Goal: Ask a question: Seek information or help from site administrators or community

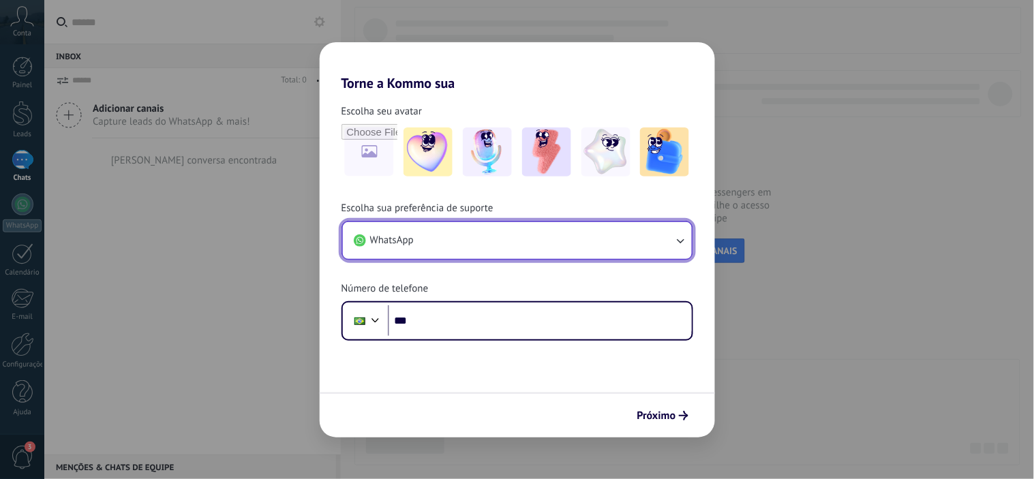
click at [581, 234] on button "WhatsApp" at bounding box center [517, 240] width 349 height 37
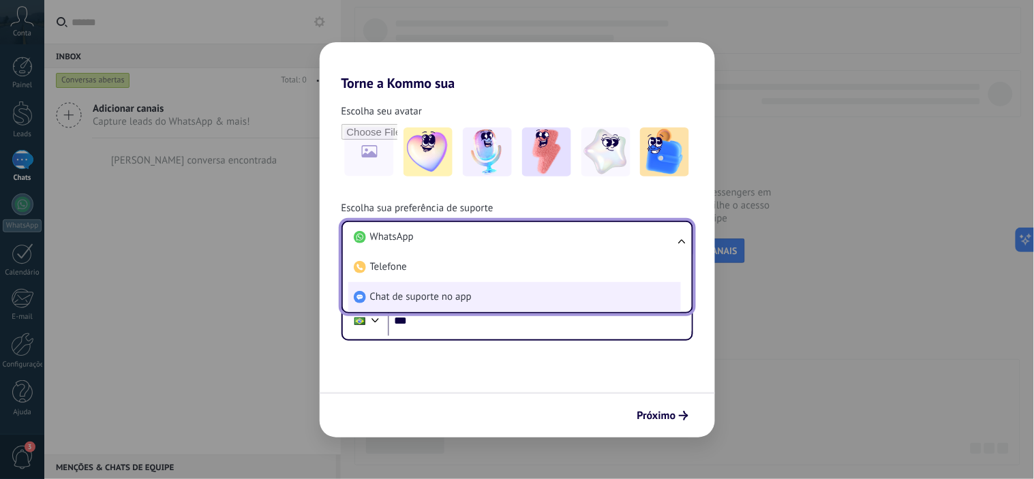
click at [468, 297] on span "Chat de suporte no app" at bounding box center [421, 297] width 102 height 14
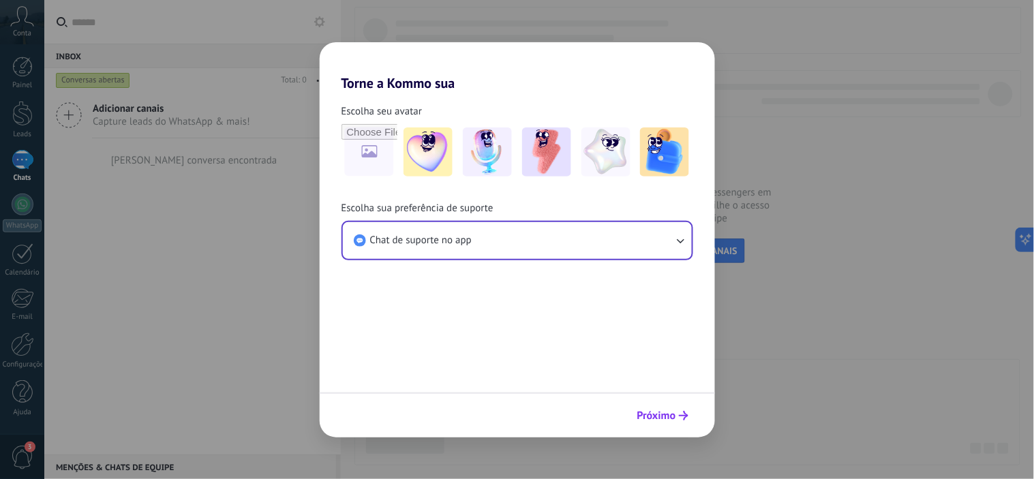
click at [675, 425] on button "Próximo" at bounding box center [662, 415] width 63 height 23
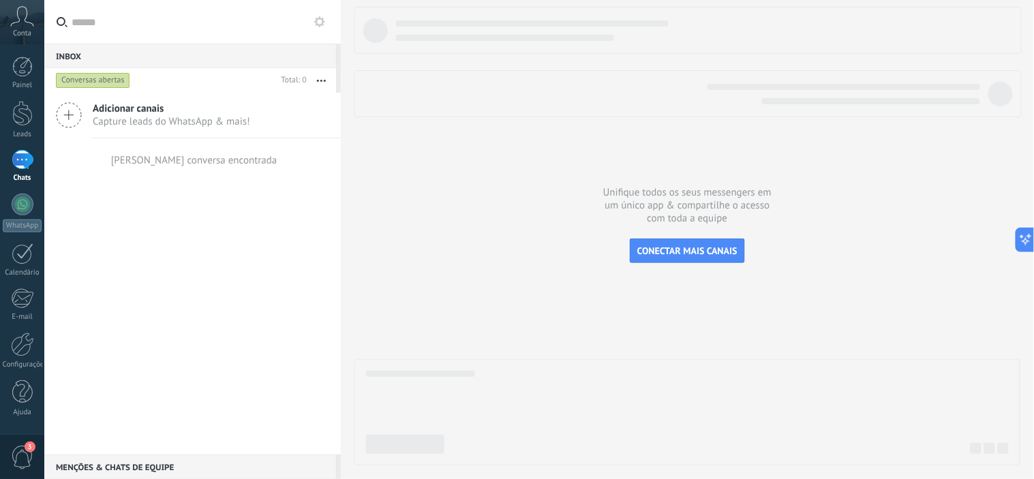
click at [23, 25] on icon at bounding box center [22, 16] width 24 height 20
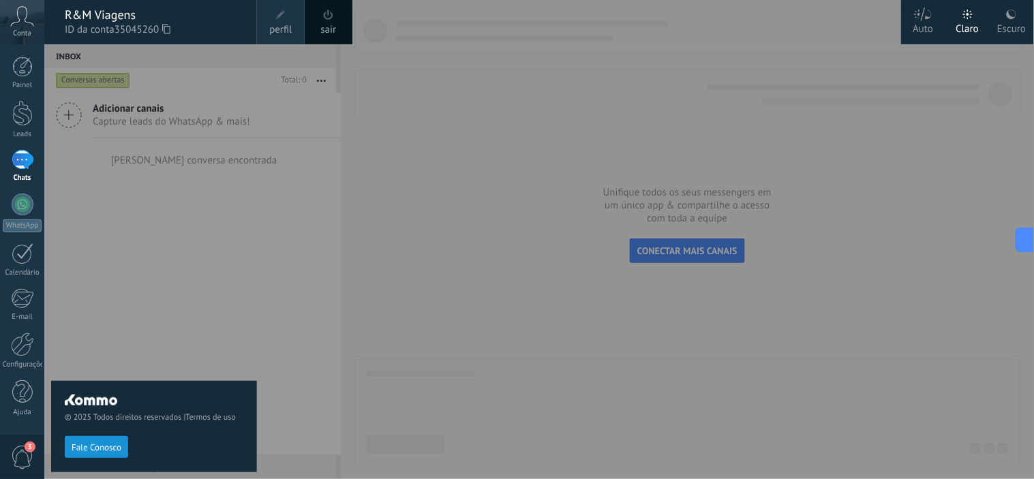
click at [1005, 25] on div "Escuro" at bounding box center [1011, 26] width 29 height 35
